Goal: Transaction & Acquisition: Purchase product/service

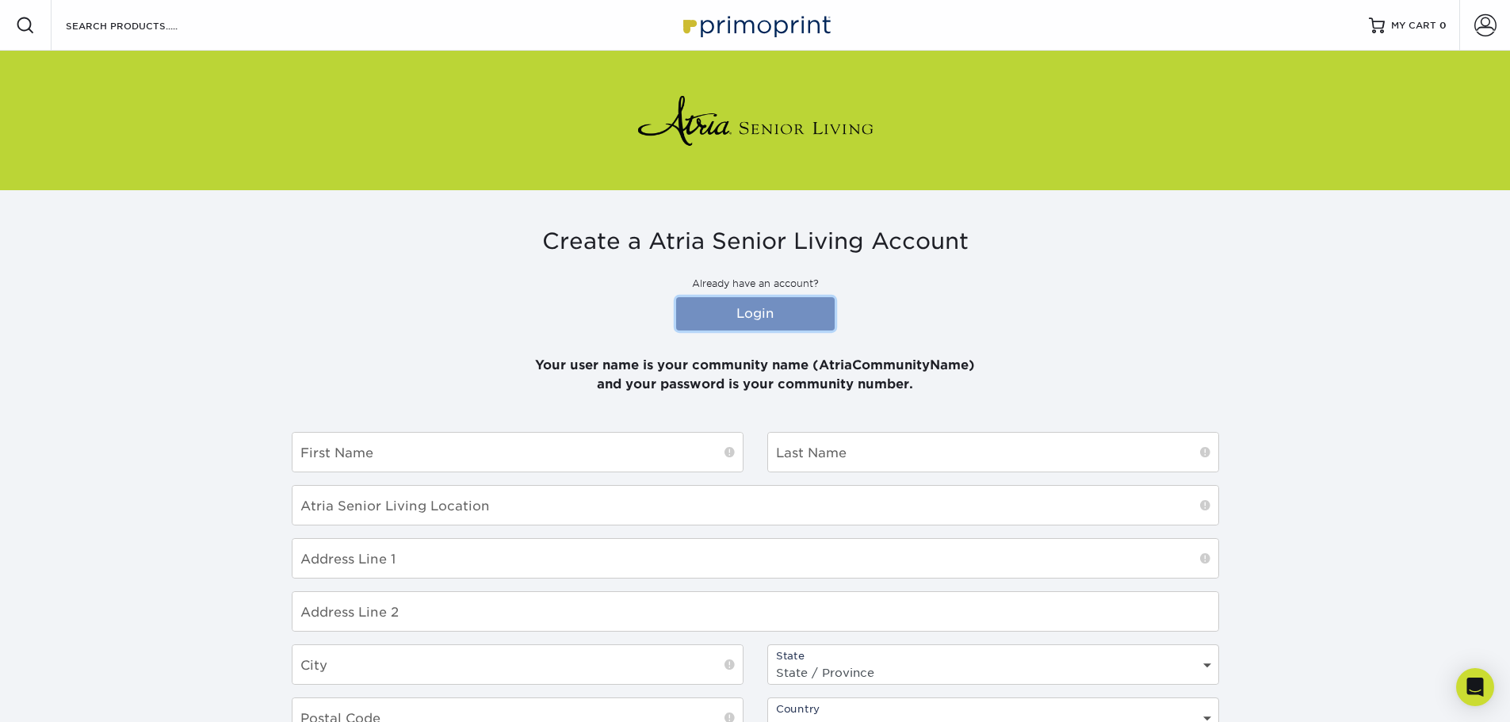
click at [785, 324] on link "Login" at bounding box center [755, 313] width 159 height 33
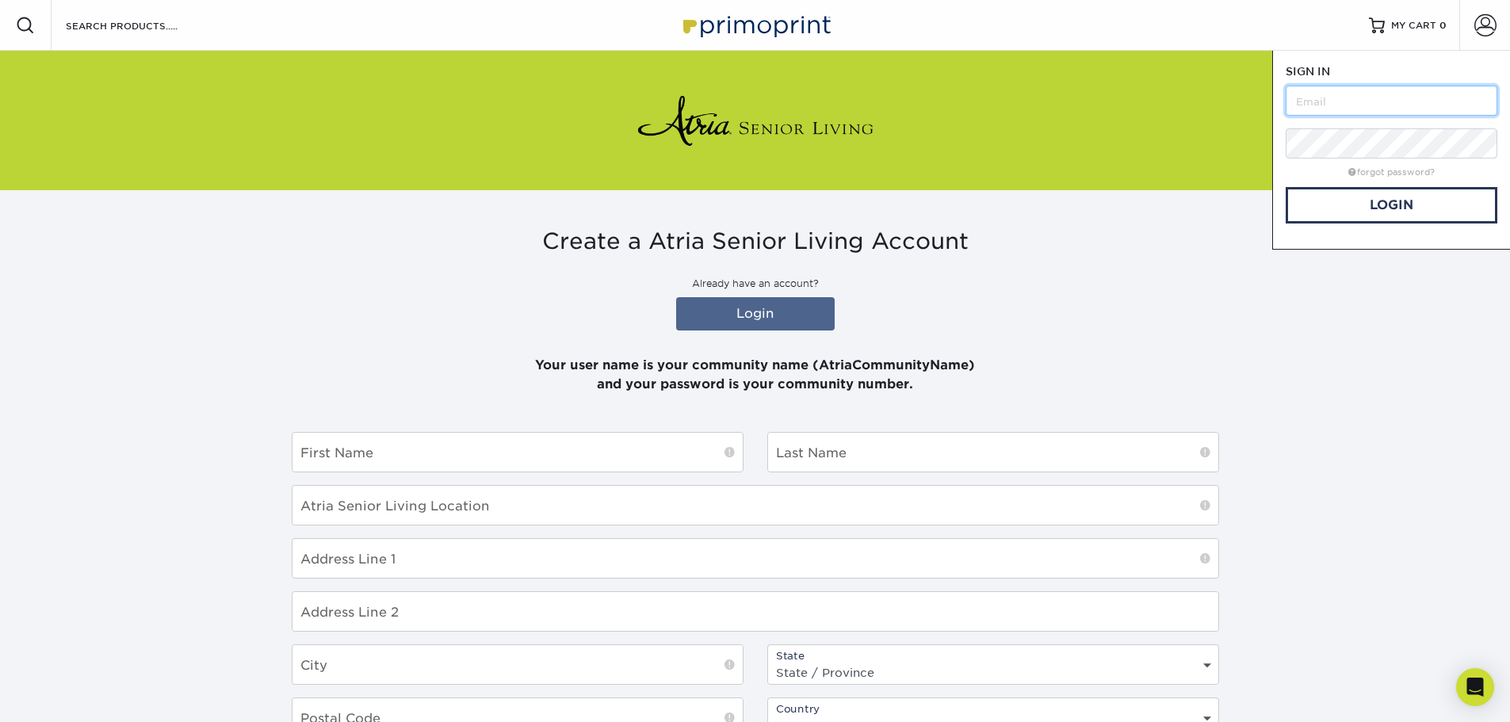
click at [1334, 98] on input "text" at bounding box center [1392, 101] width 212 height 30
type input "[PERSON_NAME][EMAIL_ADDRESS][PERSON_NAME][DOMAIN_NAME]"
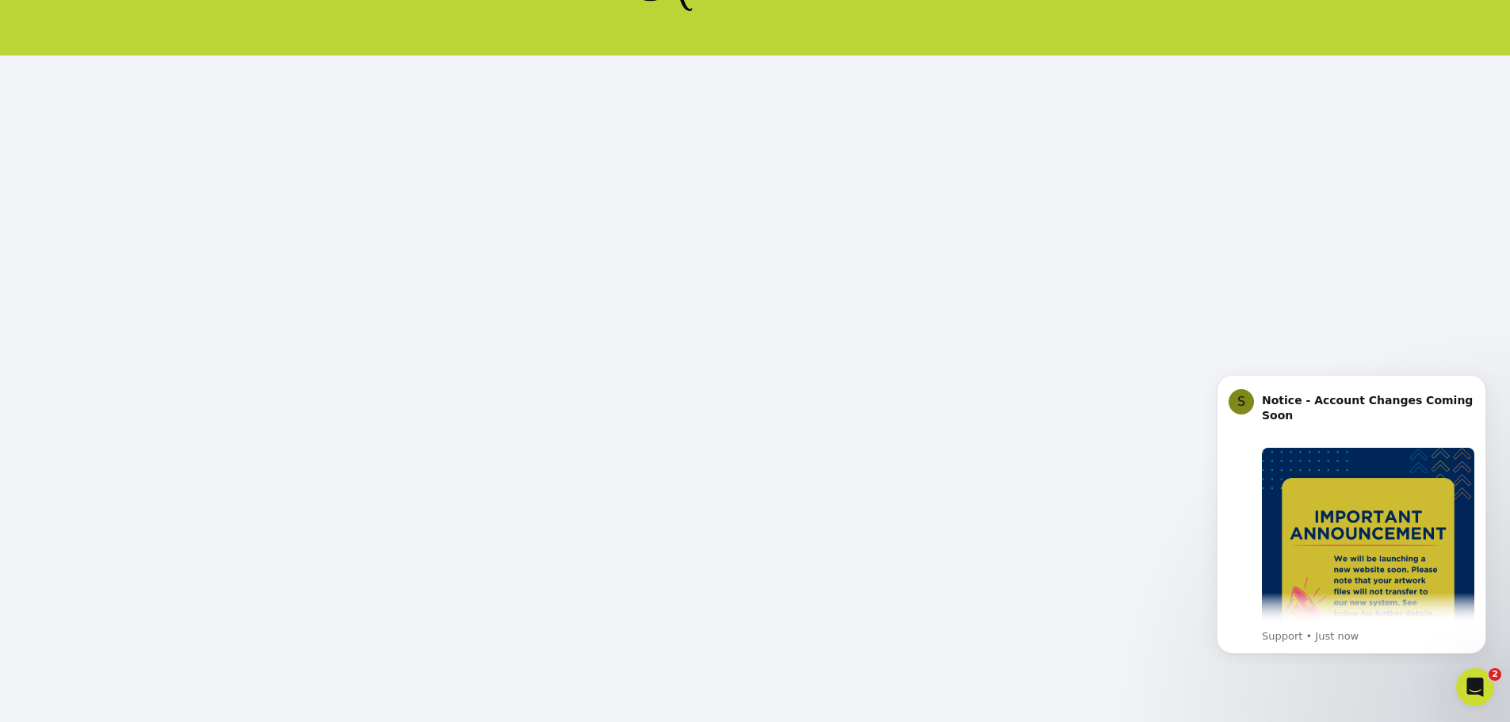
scroll to position [172, 0]
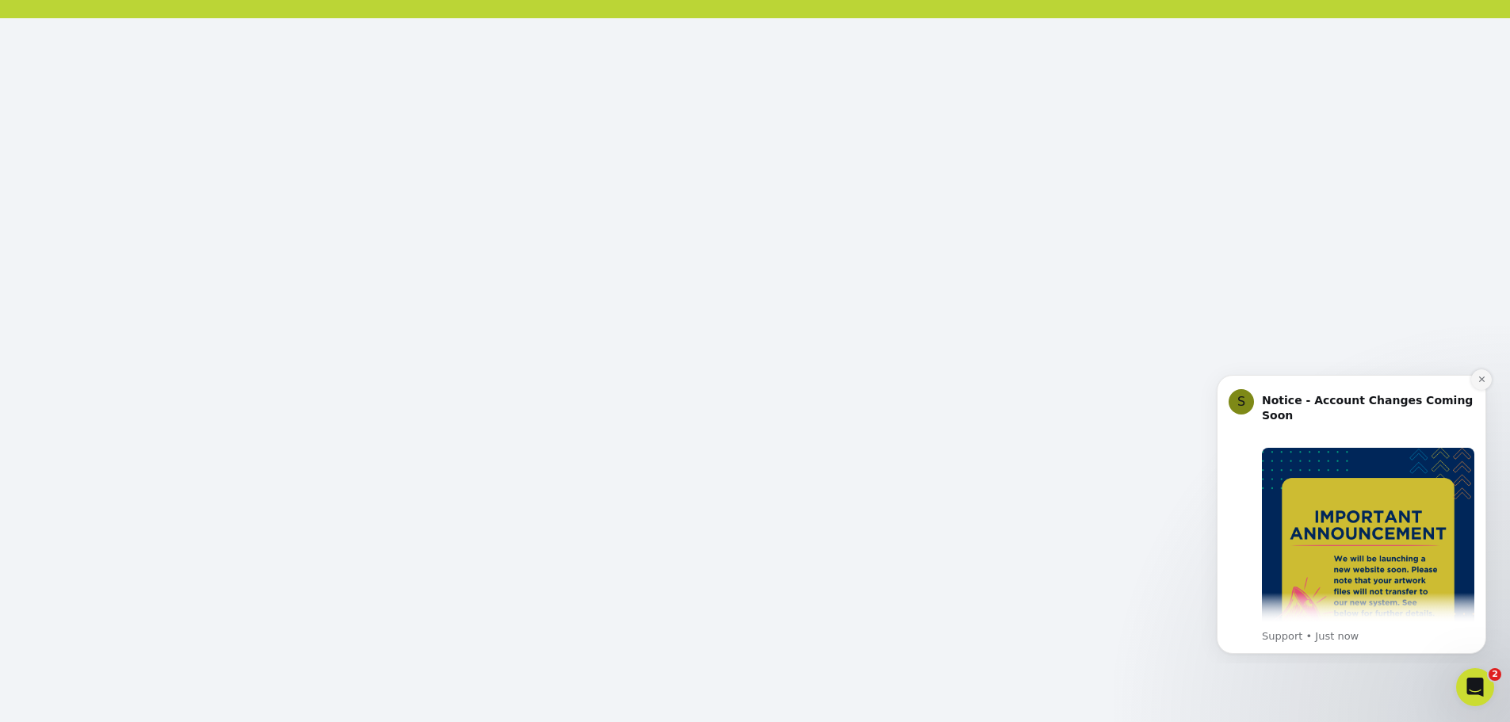
click at [1480, 381] on icon "Dismiss notification" at bounding box center [1482, 380] width 6 height 6
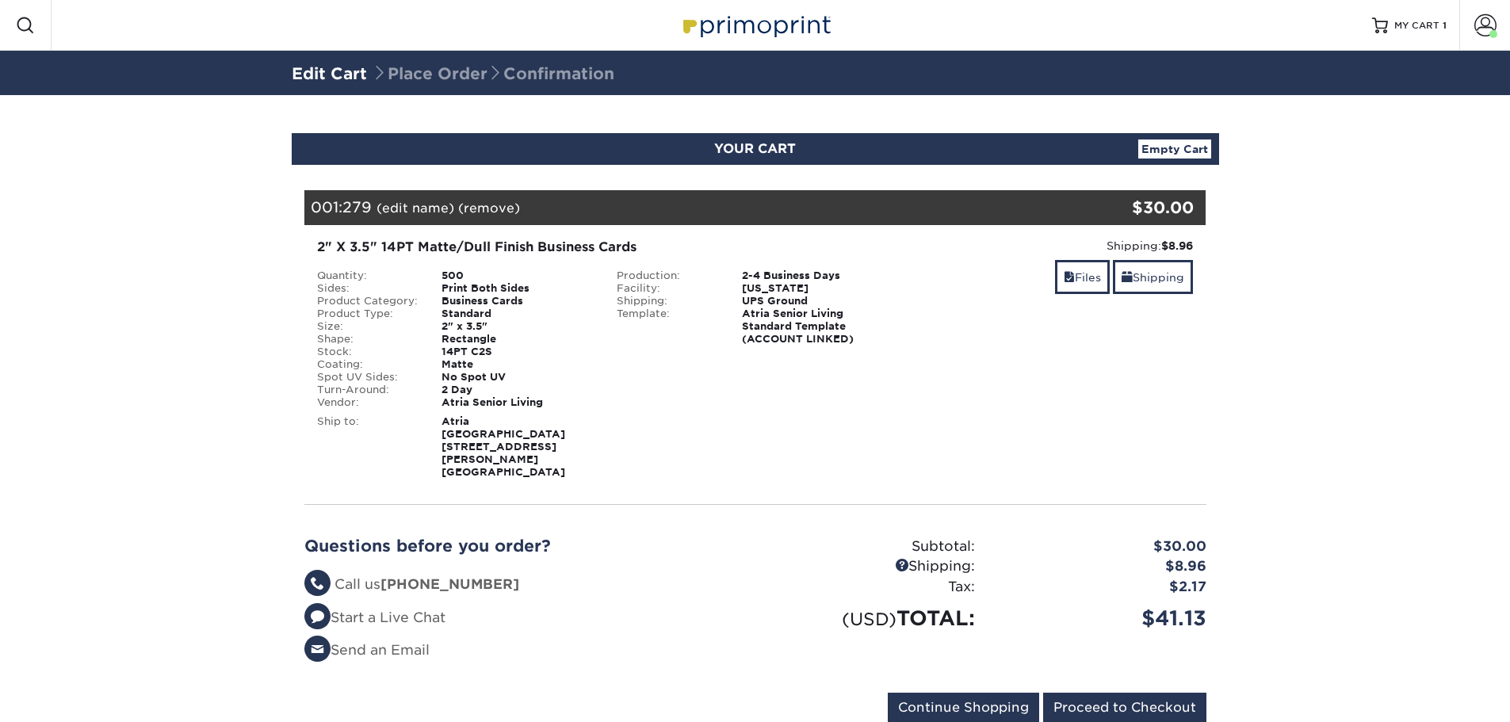
scroll to position [33, 0]
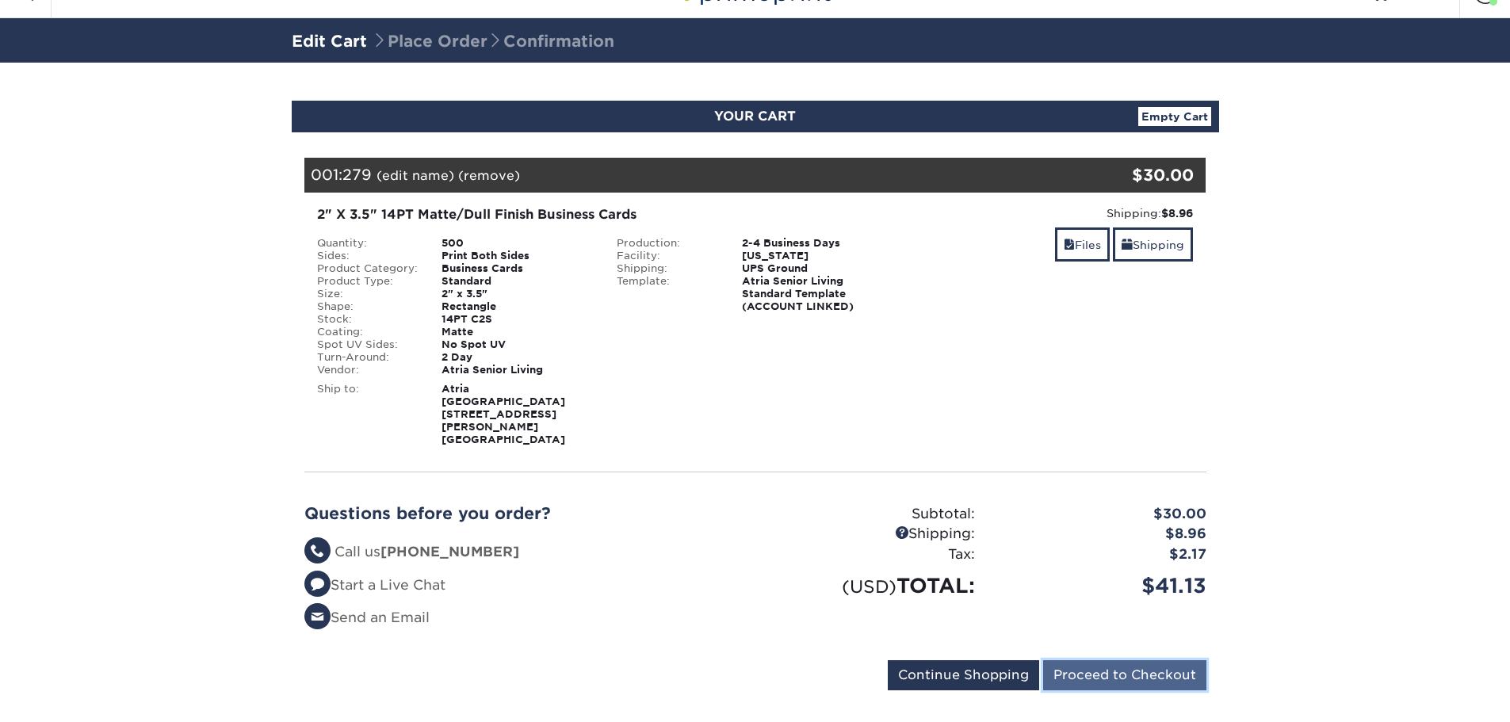
click at [1141, 660] on input "Proceed to Checkout" at bounding box center [1124, 675] width 163 height 30
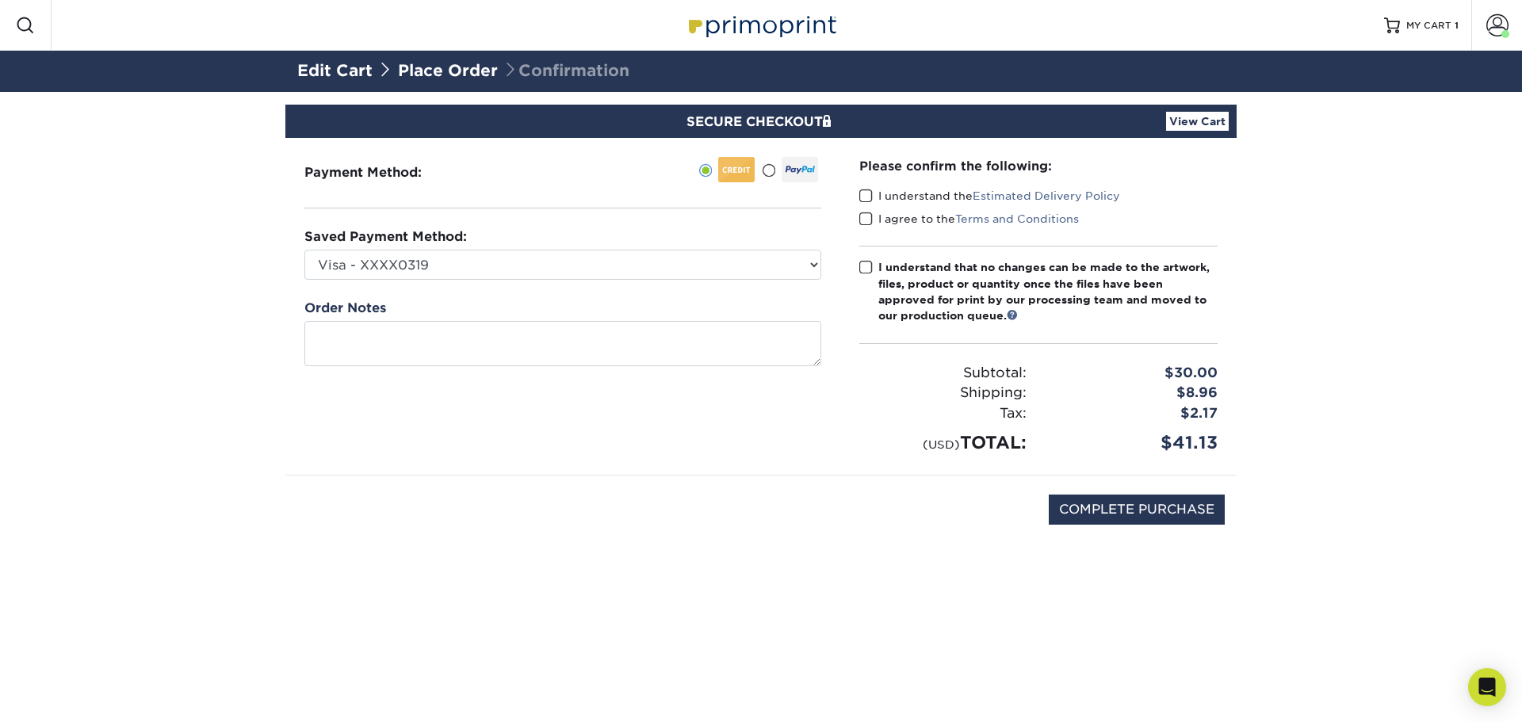
click at [866, 194] on span at bounding box center [865, 196] width 13 height 15
click at [0, 0] on input "I understand the Estimated Delivery Policy" at bounding box center [0, 0] width 0 height 0
click at [863, 220] on span at bounding box center [865, 219] width 13 height 15
click at [0, 0] on input "I agree to the Terms and Conditions" at bounding box center [0, 0] width 0 height 0
click at [868, 276] on label "I understand that no changes can be made to the artwork, files, product or quan…" at bounding box center [1038, 291] width 358 height 65
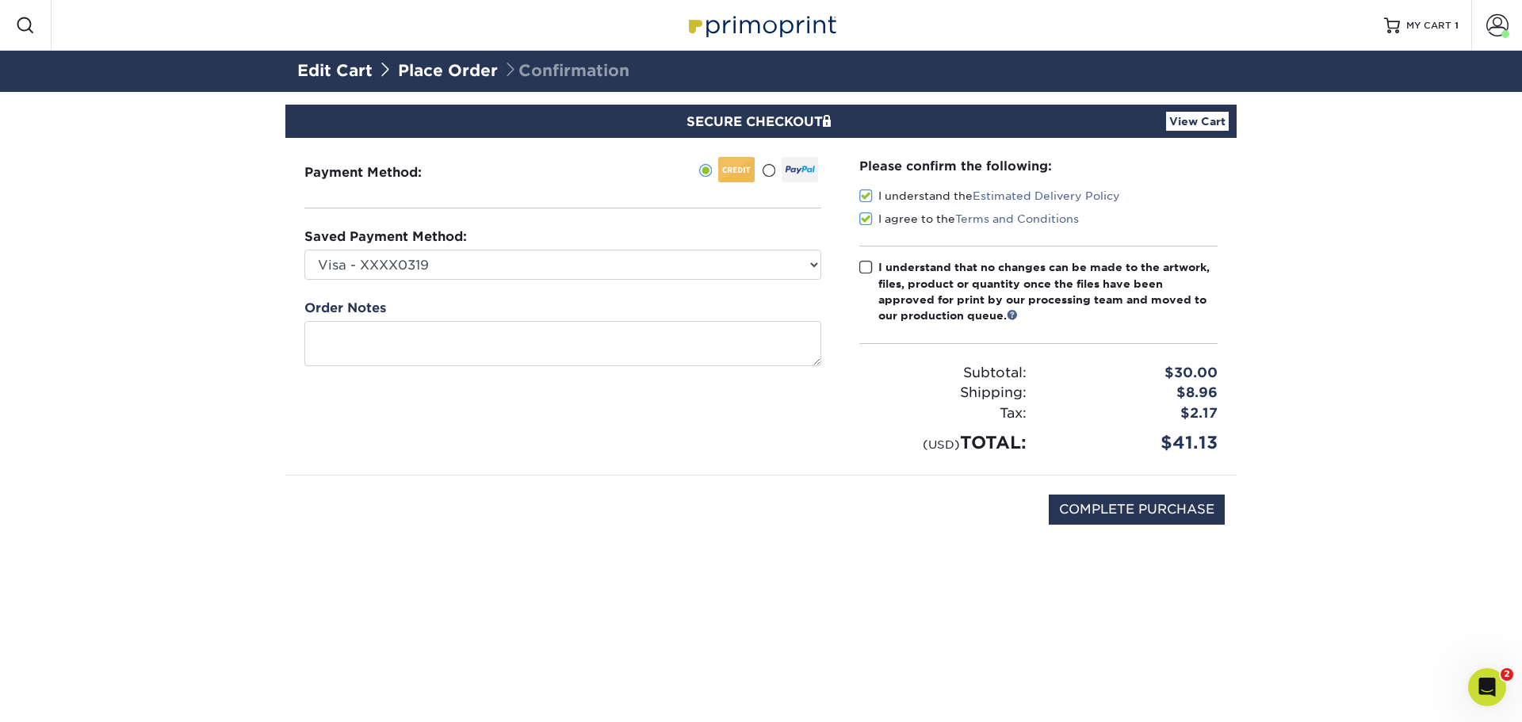
click at [0, 0] on input "I understand that no changes can be made to the artwork, files, product or quan…" at bounding box center [0, 0] width 0 height 0
click at [1165, 515] on input "COMPLETE PURCHASE" at bounding box center [1137, 510] width 176 height 30
type input "PROCESSING, PLEASE WAIT..."
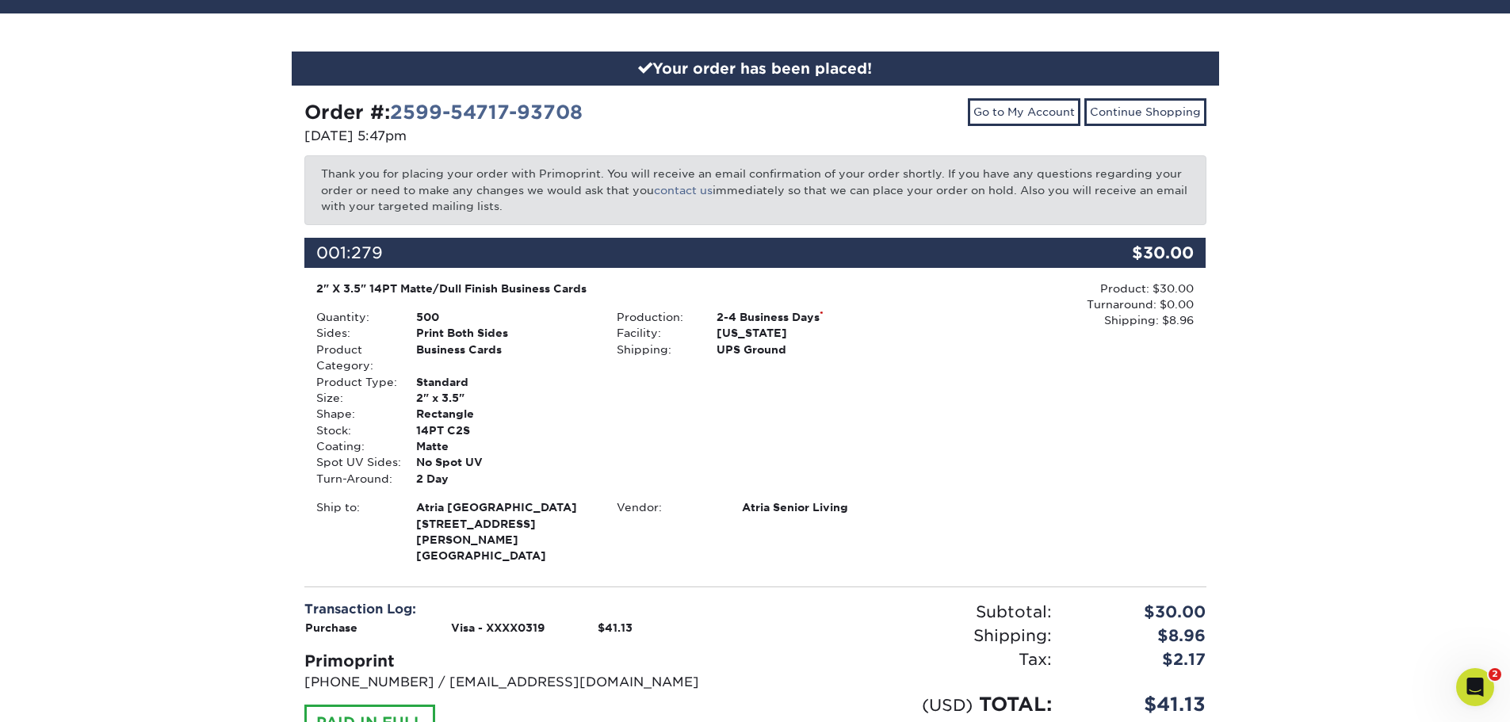
scroll to position [201, 0]
